Goal: Navigation & Orientation: Find specific page/section

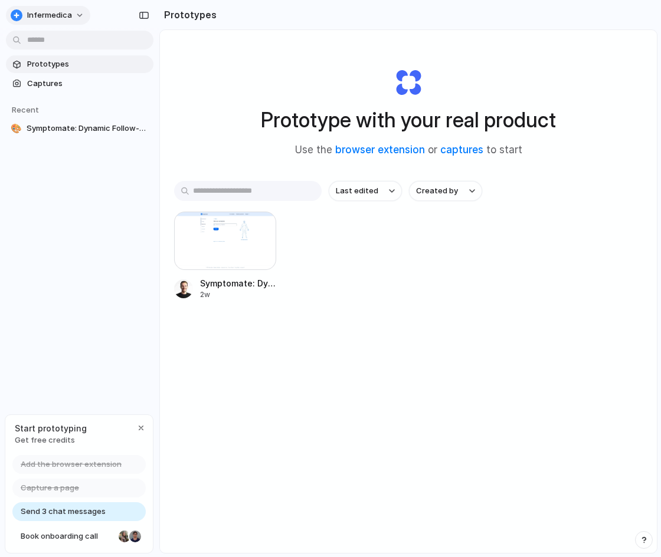
click at [80, 15] on button "Infermedica" at bounding box center [48, 15] width 84 height 19
click at [78, 274] on div "Settings Invite members Change theme Sign out" at bounding box center [330, 278] width 661 height 557
click at [50, 14] on span "Infermedica" at bounding box center [49, 15] width 45 height 12
click at [51, 38] on span "Settings" at bounding box center [43, 42] width 32 height 12
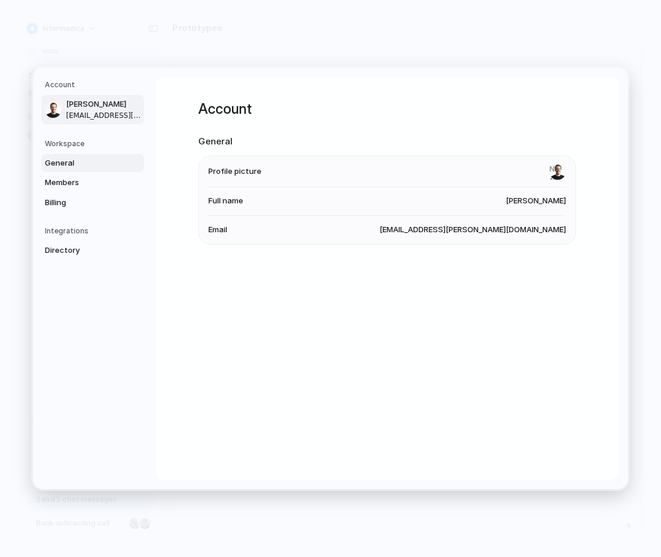
click at [66, 156] on link "General" at bounding box center [92, 163] width 103 height 19
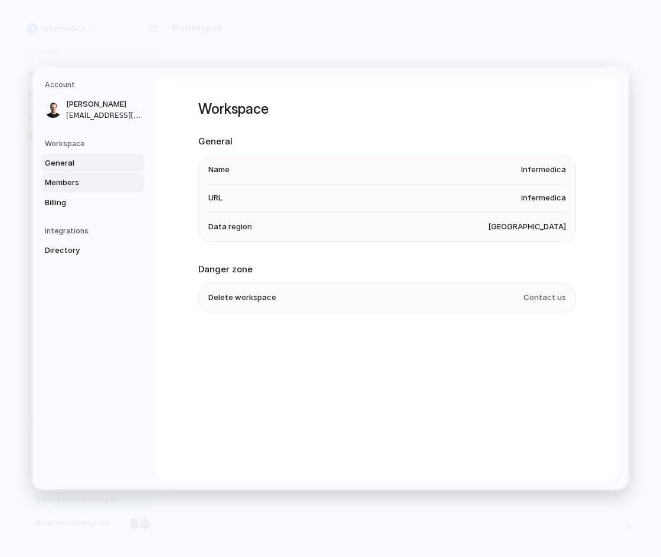
click at [75, 177] on span "Members" at bounding box center [83, 183] width 76 height 12
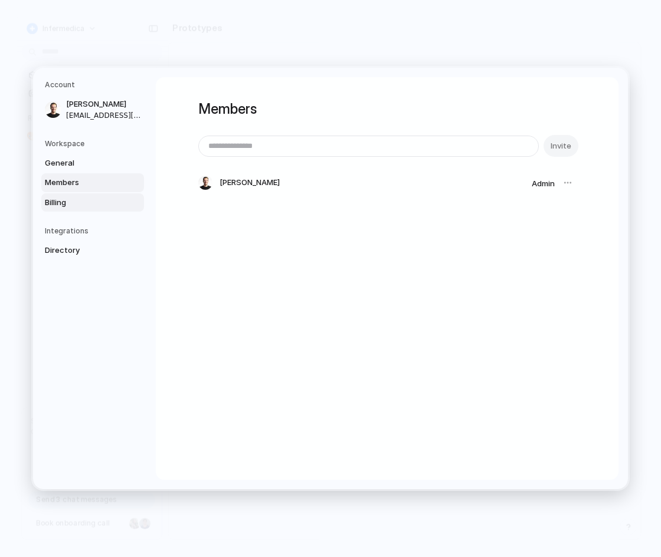
click at [76, 197] on span "Billing" at bounding box center [83, 203] width 76 height 12
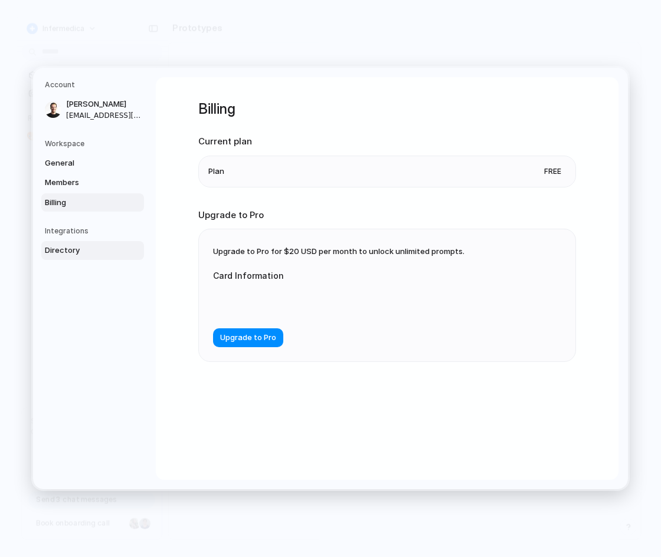
click at [114, 255] on span "Directory" at bounding box center [83, 251] width 76 height 12
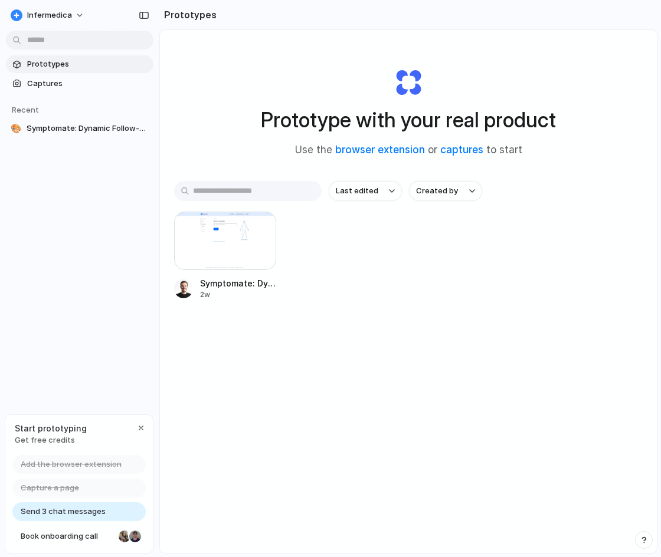
click at [67, 289] on div "Prototypes Captures Recent 🎨 Symptomate: Dynamic Follow-up Questions" at bounding box center [79, 146] width 159 height 292
click at [108, 395] on div "Infermedica Prototypes Captures Recent 🎨 Symptomate: Dynamic Follow-up Question…" at bounding box center [79, 278] width 159 height 557
click at [145, 427] on div "button" at bounding box center [140, 428] width 9 height 9
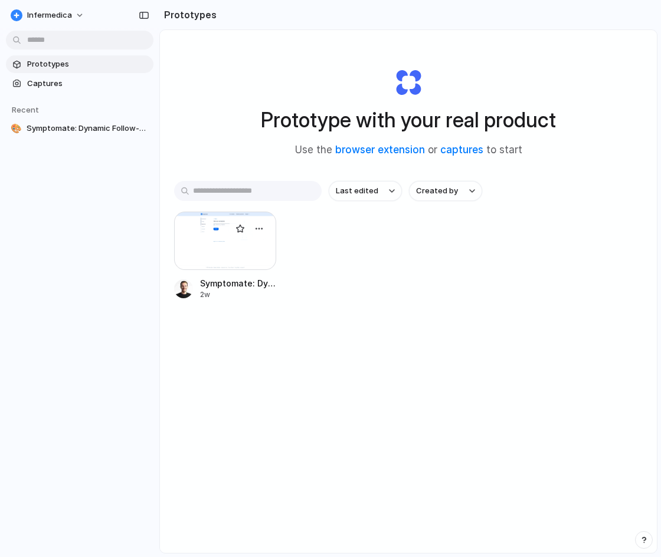
click at [221, 214] on div at bounding box center [225, 241] width 102 height 58
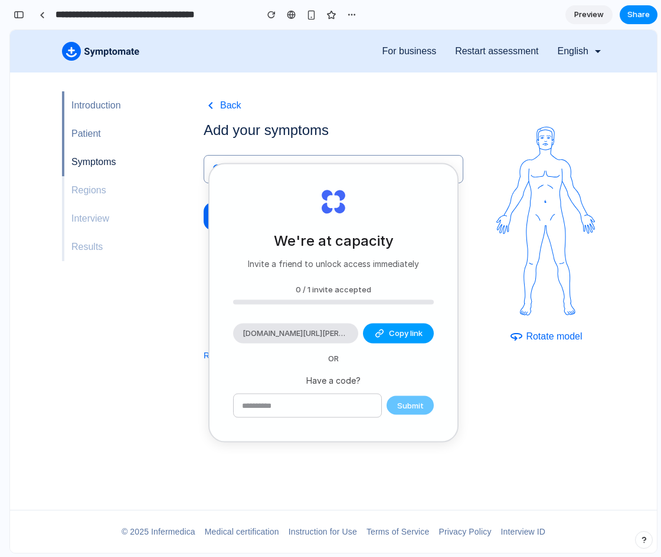
click at [405, 329] on span "Copy link" at bounding box center [406, 334] width 34 height 12
